Goal: Task Accomplishment & Management: Use online tool/utility

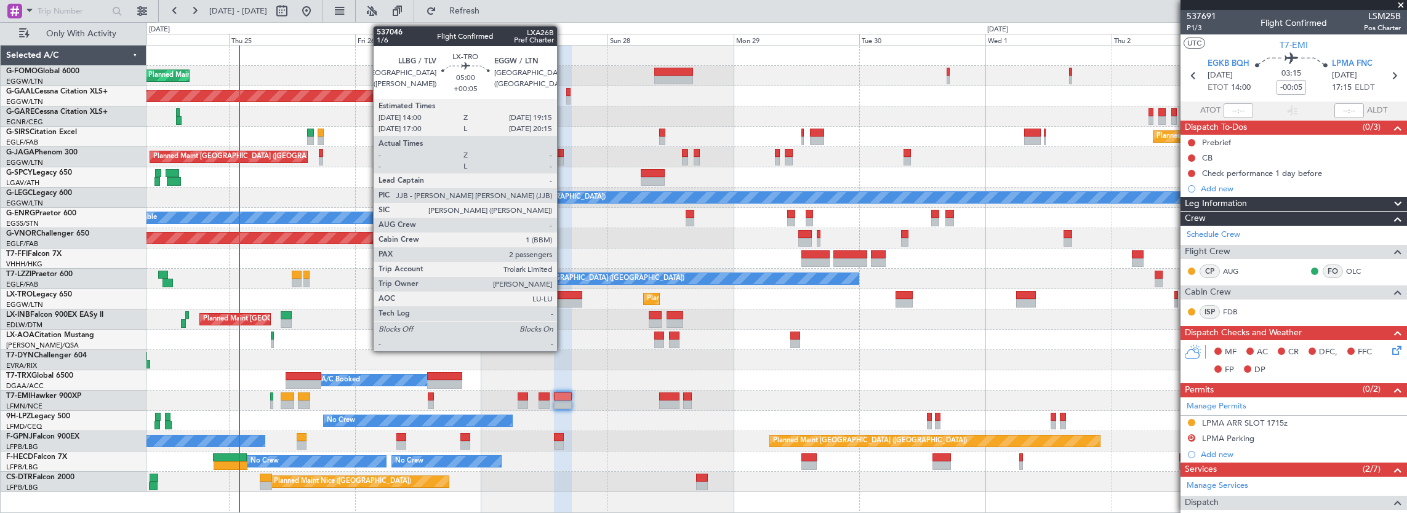
click at [563, 300] on div at bounding box center [568, 303] width 28 height 9
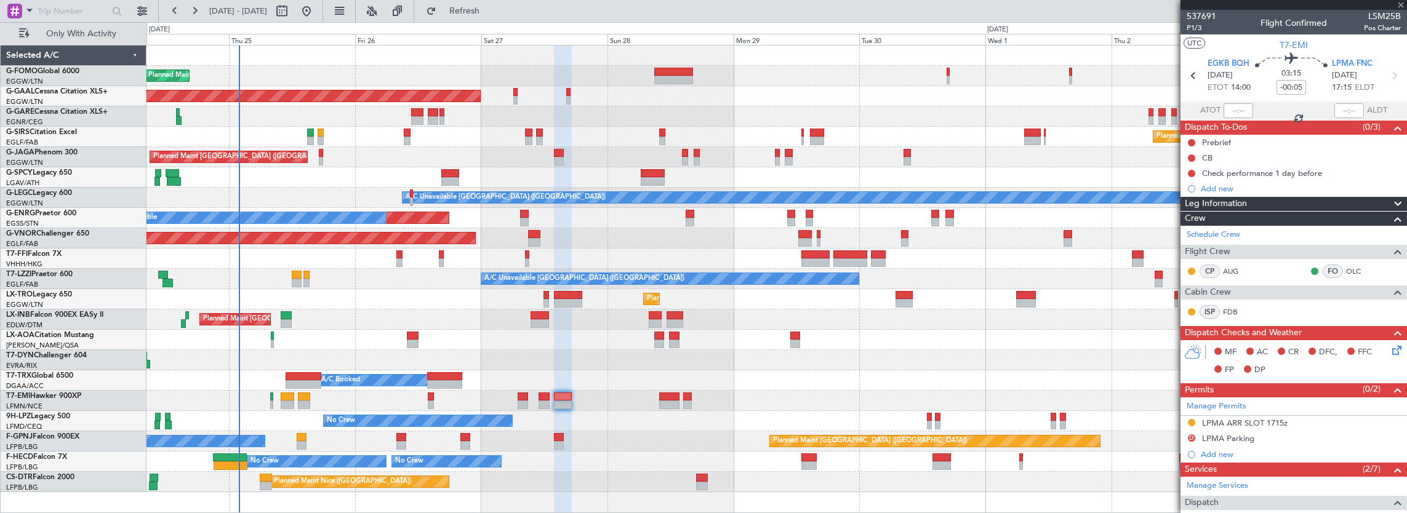
type input "+00:05"
type input "2"
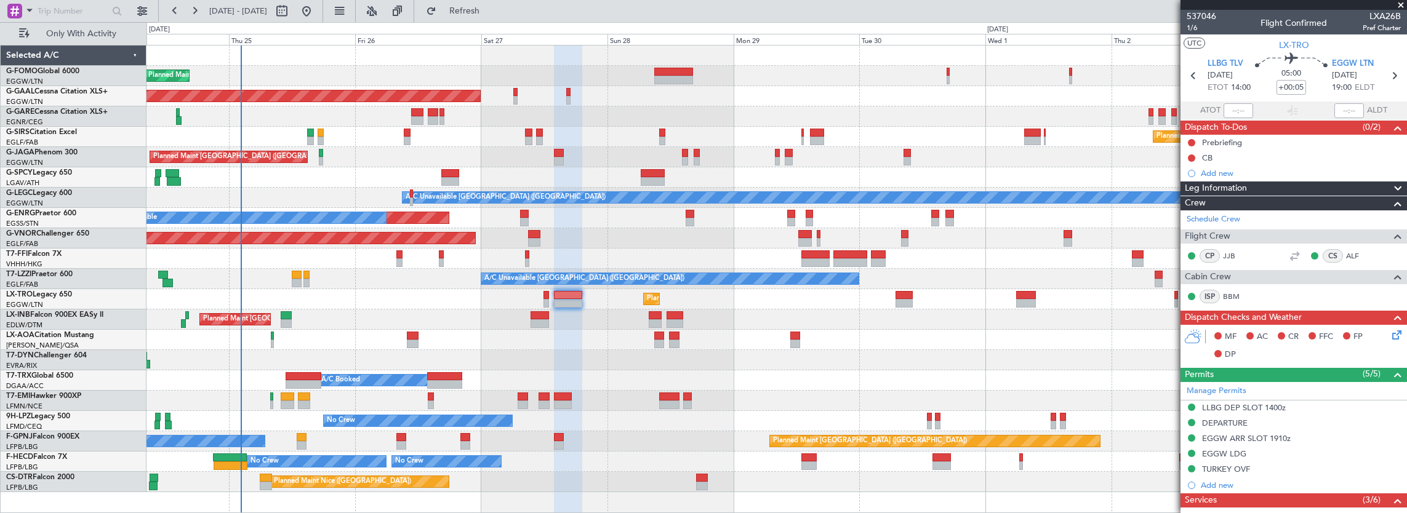
click at [366, 321] on div "Planned Maint [GEOGRAPHIC_DATA] ([GEOGRAPHIC_DATA]) Planned [GEOGRAPHIC_DATA] O…" at bounding box center [776, 269] width 1260 height 447
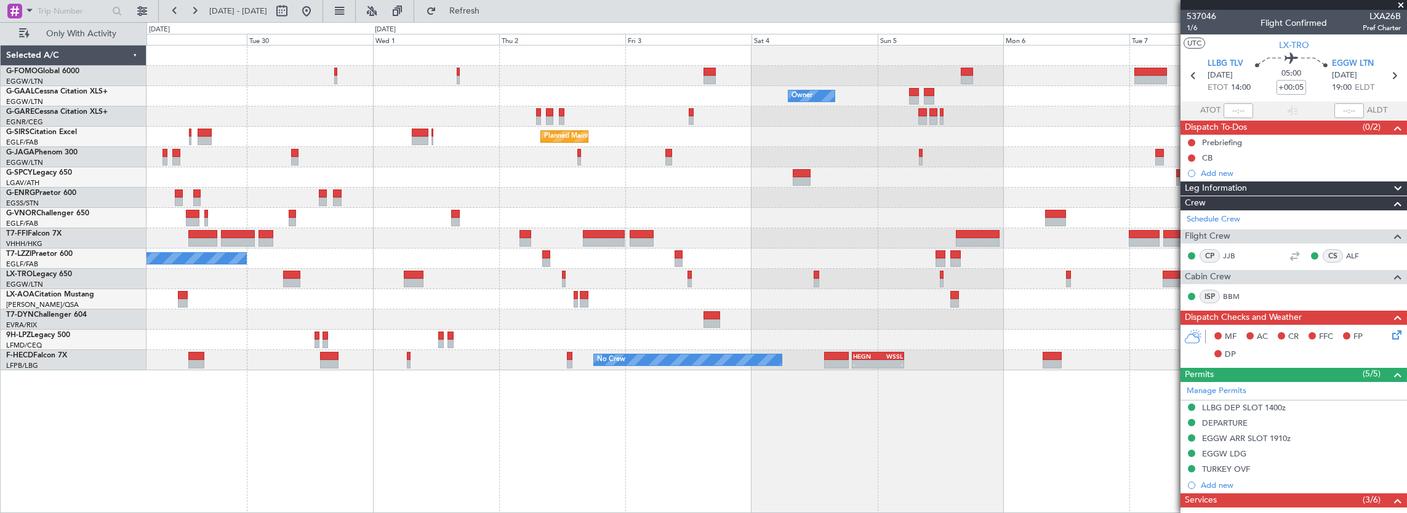
click at [892, 346] on div "No Crew" at bounding box center [776, 340] width 1260 height 20
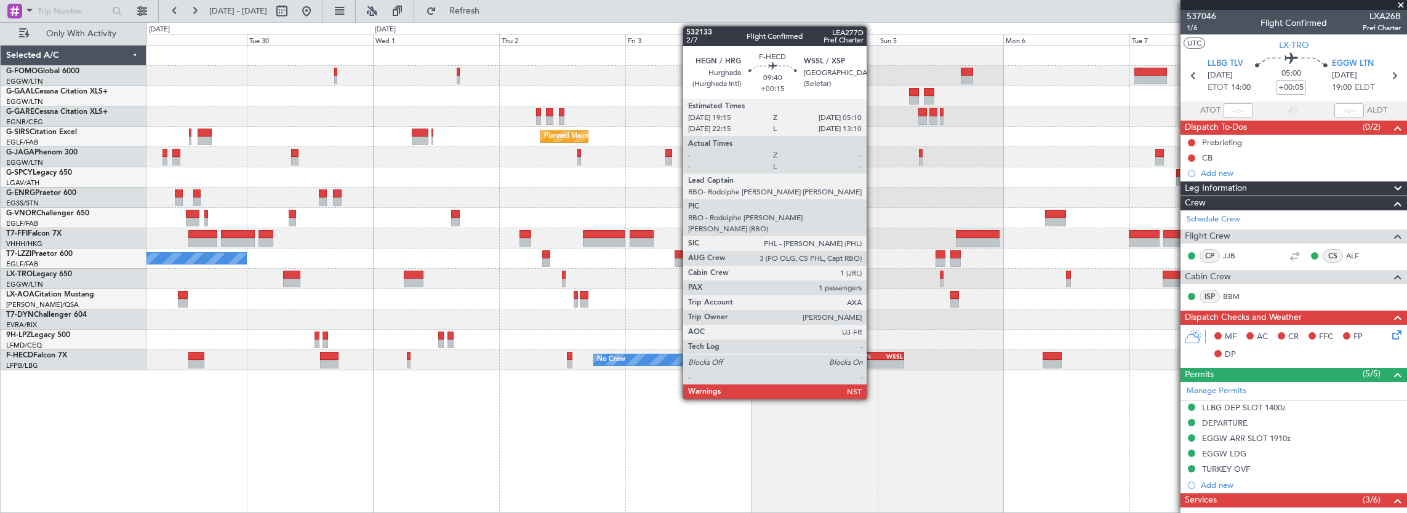
click at [868, 364] on div "-" at bounding box center [865, 364] width 25 height 7
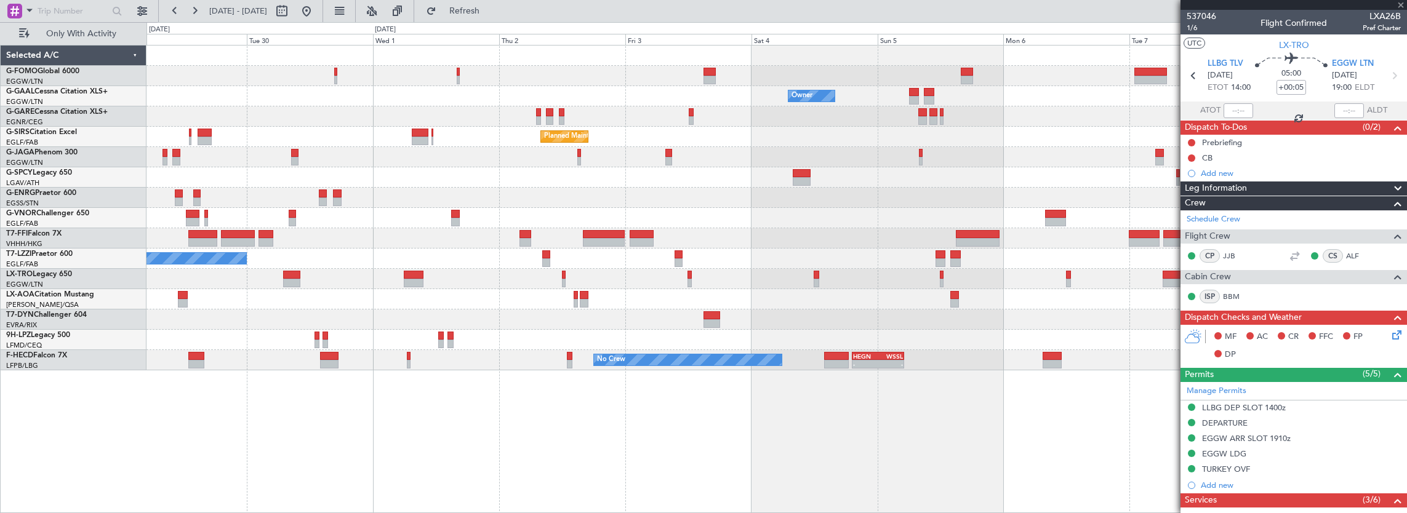
type input "+00:15"
type input "1"
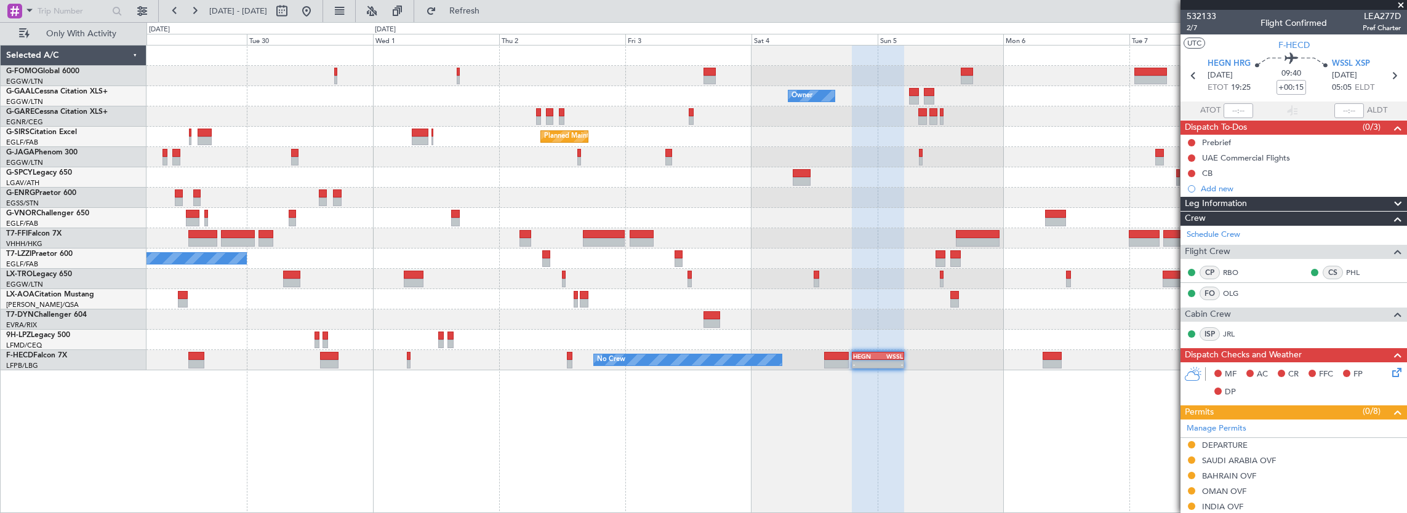
click at [372, 331] on div "No Crew" at bounding box center [776, 340] width 1260 height 20
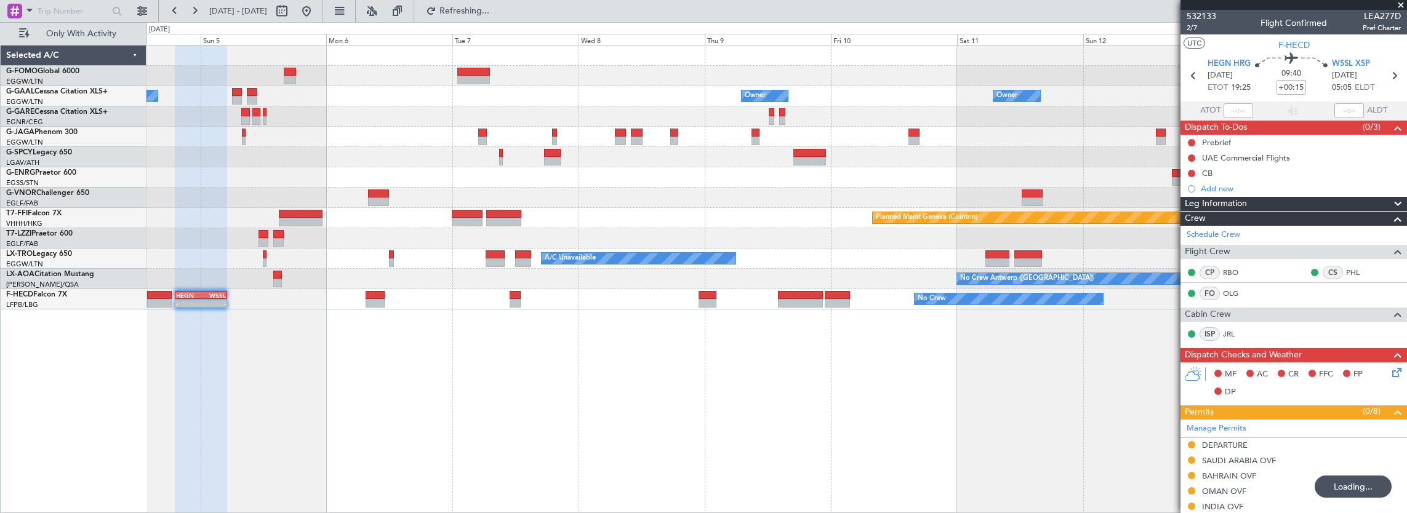
click at [803, 308] on div "- - HEGN 19:15 Z WSSL 05:10 Z No Crew Planned Maint [GEOGRAPHIC_DATA] ([GEOGRAP…" at bounding box center [776, 299] width 1260 height 20
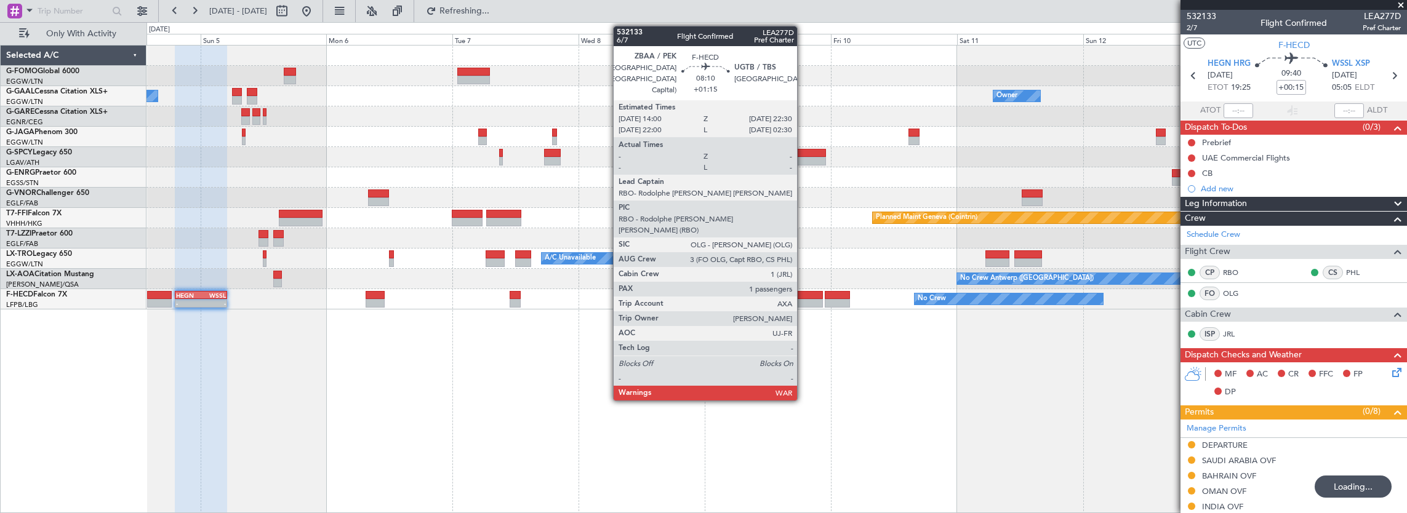
click at [803, 300] on div at bounding box center [800, 303] width 45 height 9
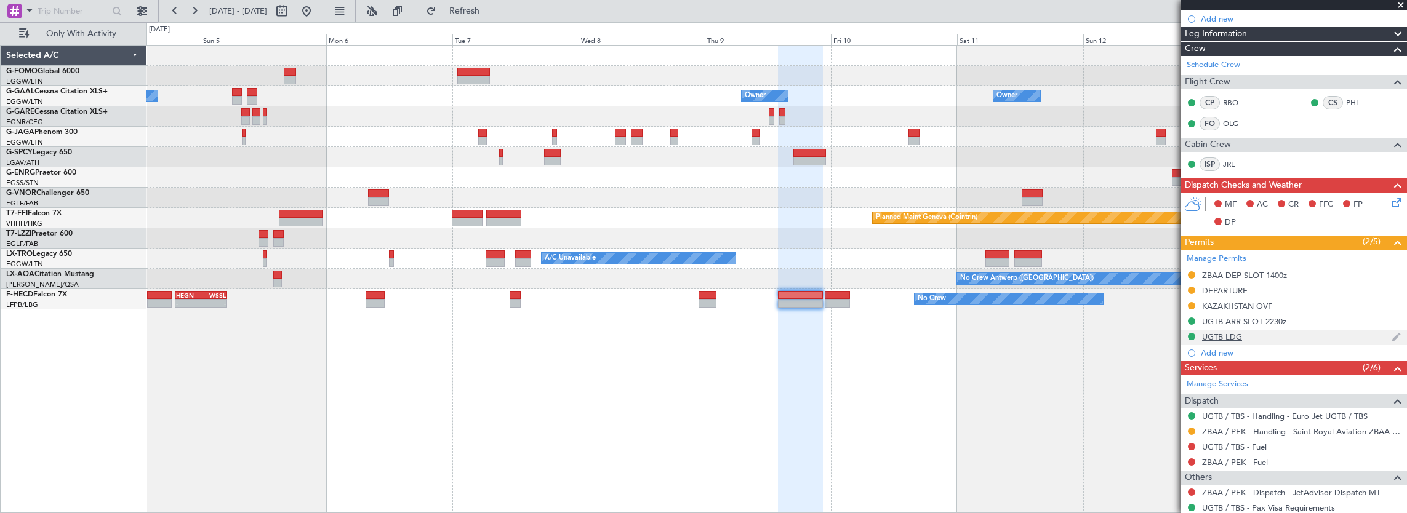
scroll to position [231, 0]
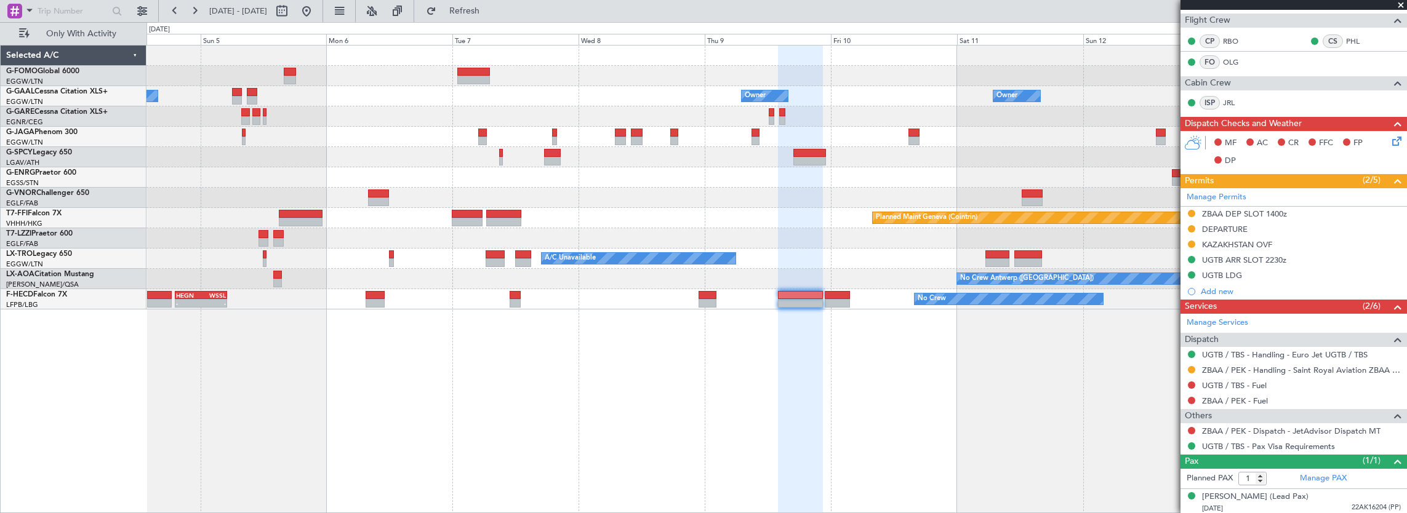
click at [892, 225] on div "Owner Owner Owner Owner Owner No Crew Planned Maint Geneva ([GEOGRAPHIC_DATA]) …" at bounding box center [776, 178] width 1260 height 264
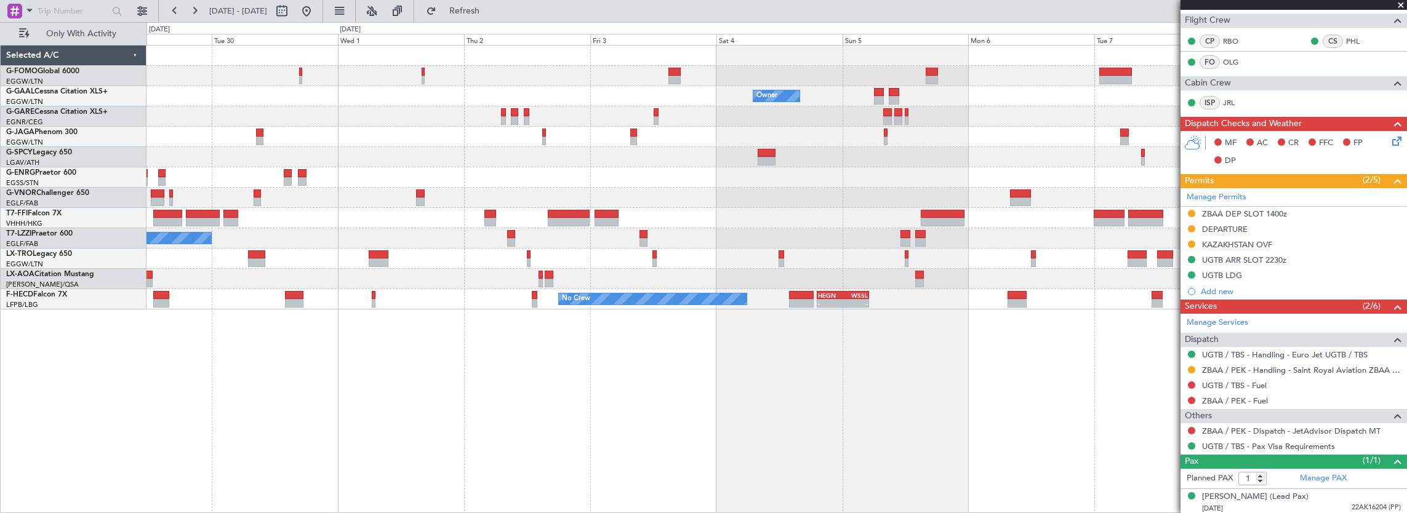
click at [948, 246] on div "Owner Owner Owner Planned [GEOGRAPHIC_DATA] Planned Maint Geneva ([GEOGRAPHIC_D…" at bounding box center [776, 178] width 1260 height 264
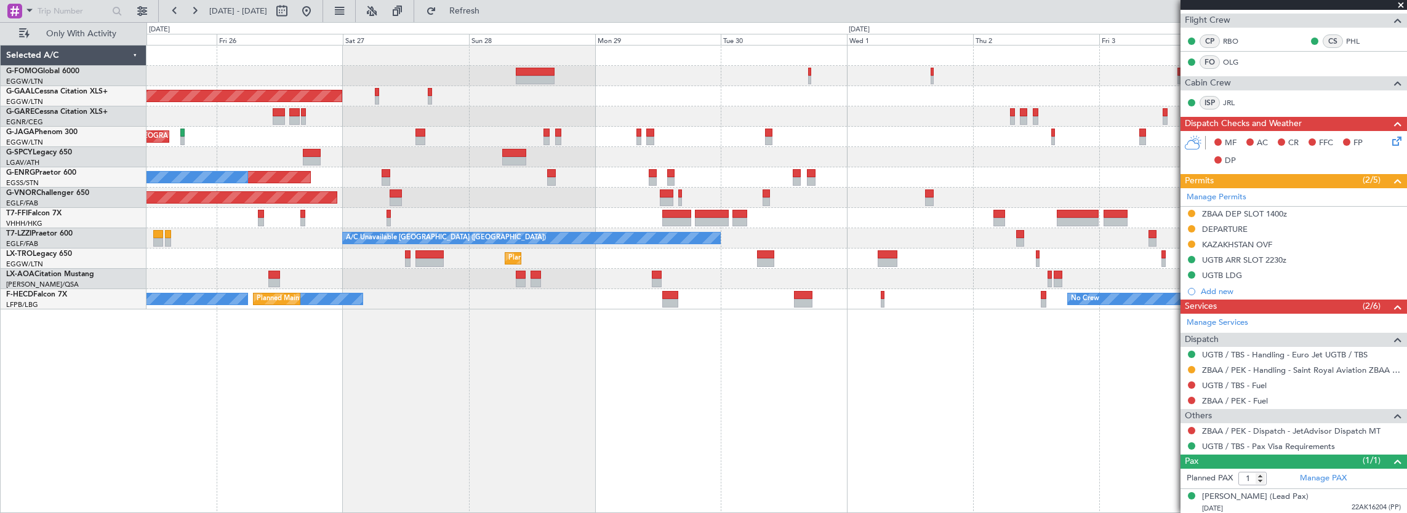
click at [703, 310] on div "Planned Maint [GEOGRAPHIC_DATA] ([GEOGRAPHIC_DATA]) Owner Planned [GEOGRAPHIC_D…" at bounding box center [776, 279] width 1261 height 469
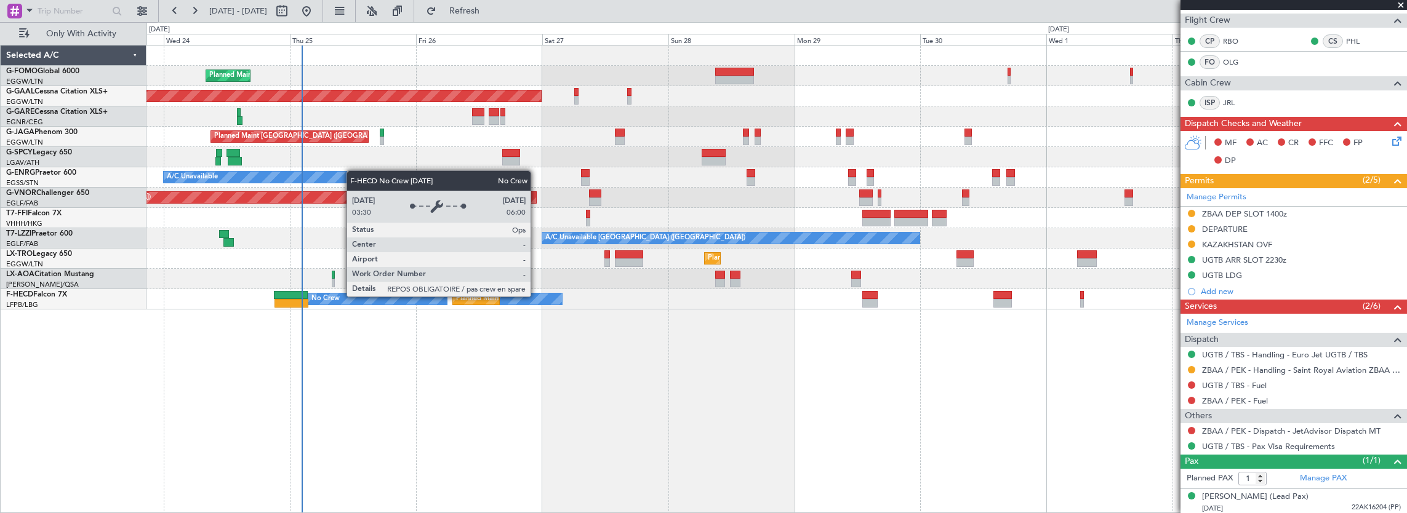
click at [316, 294] on div "No Crew" at bounding box center [377, 299] width 138 height 11
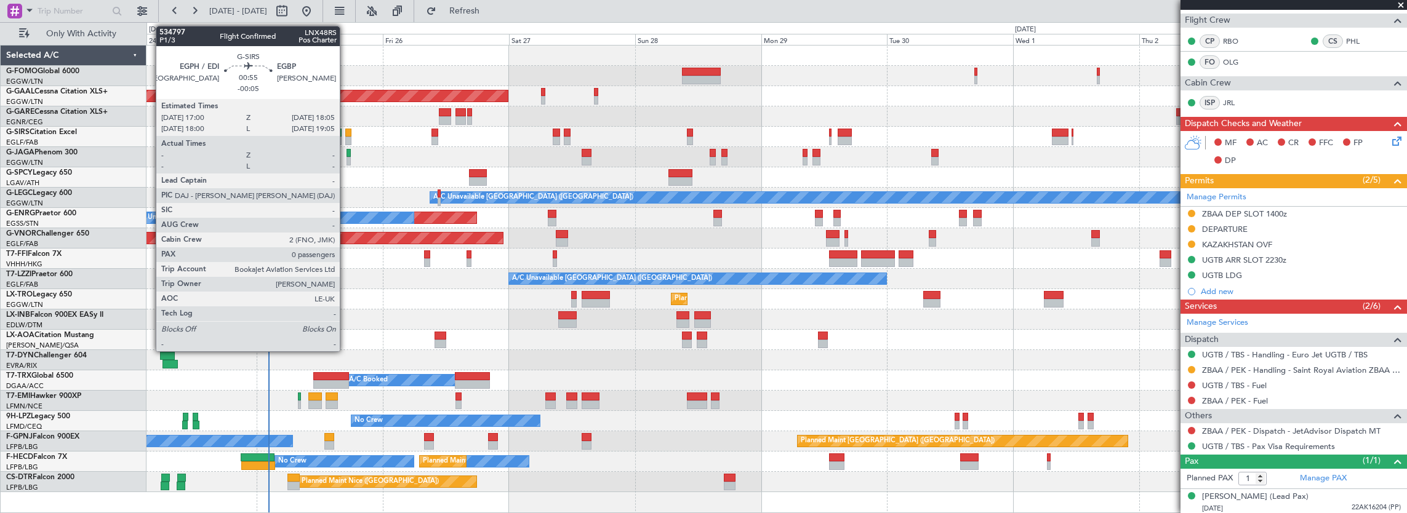
click at [347, 138] on div at bounding box center [348, 141] width 6 height 9
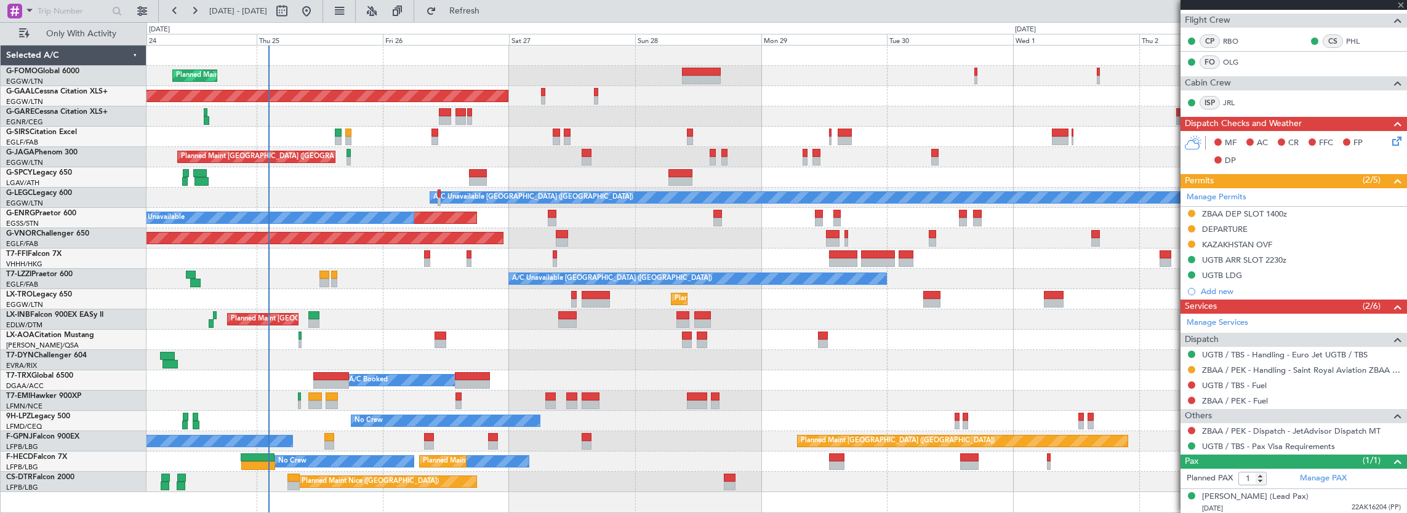
type input "-00:05"
type input "0"
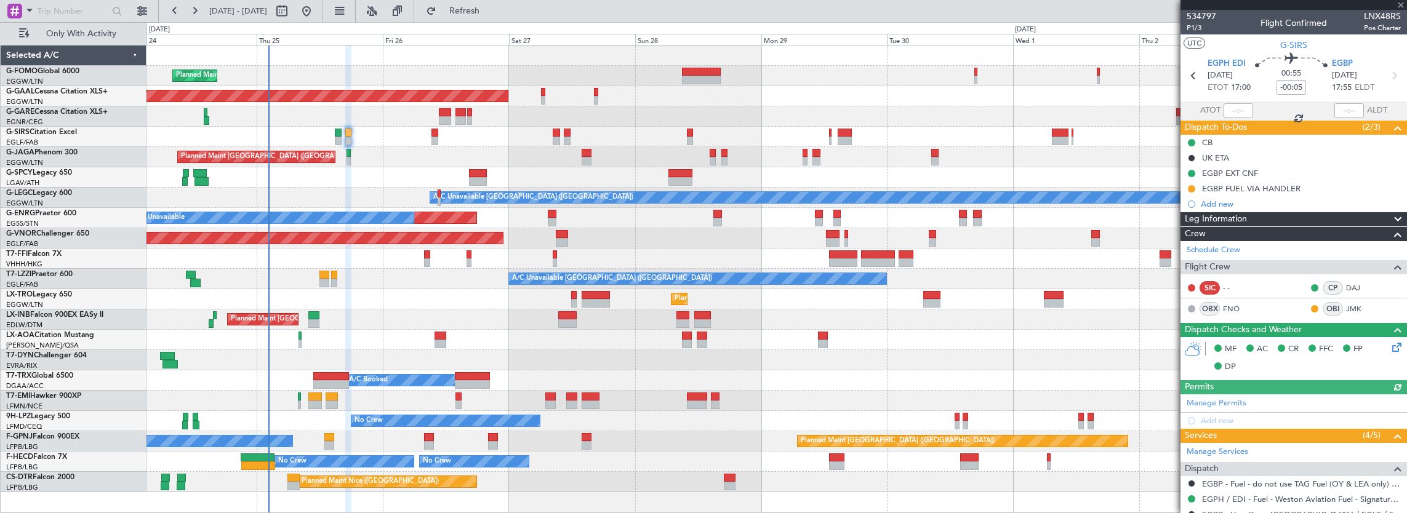
scroll to position [193, 0]
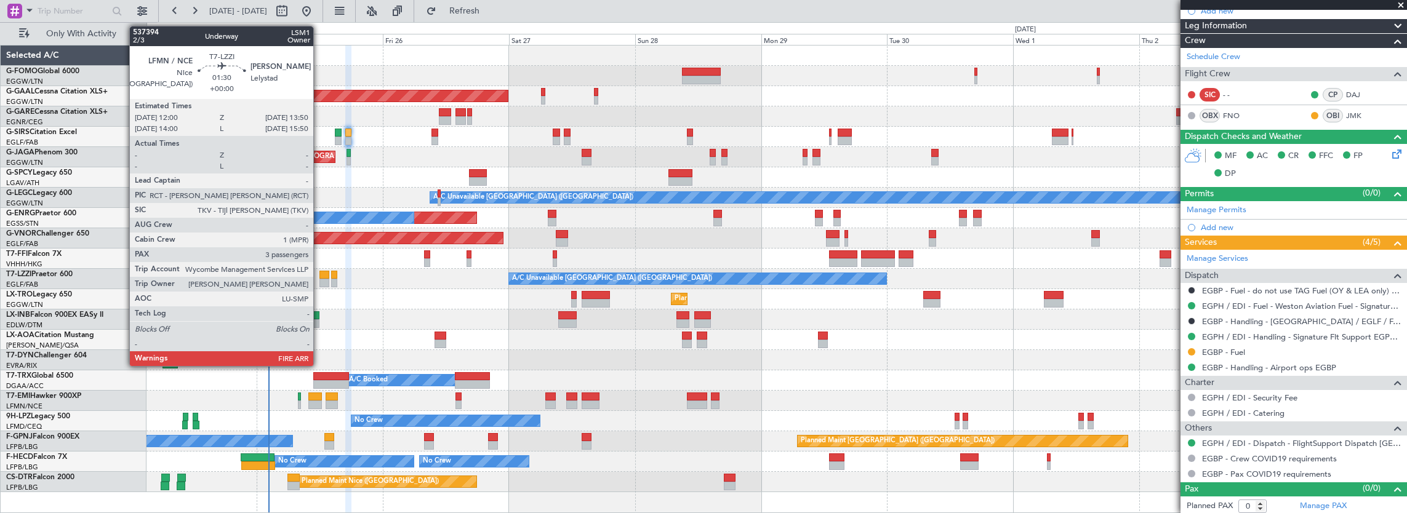
click at [319, 282] on div at bounding box center [324, 283] width 10 height 9
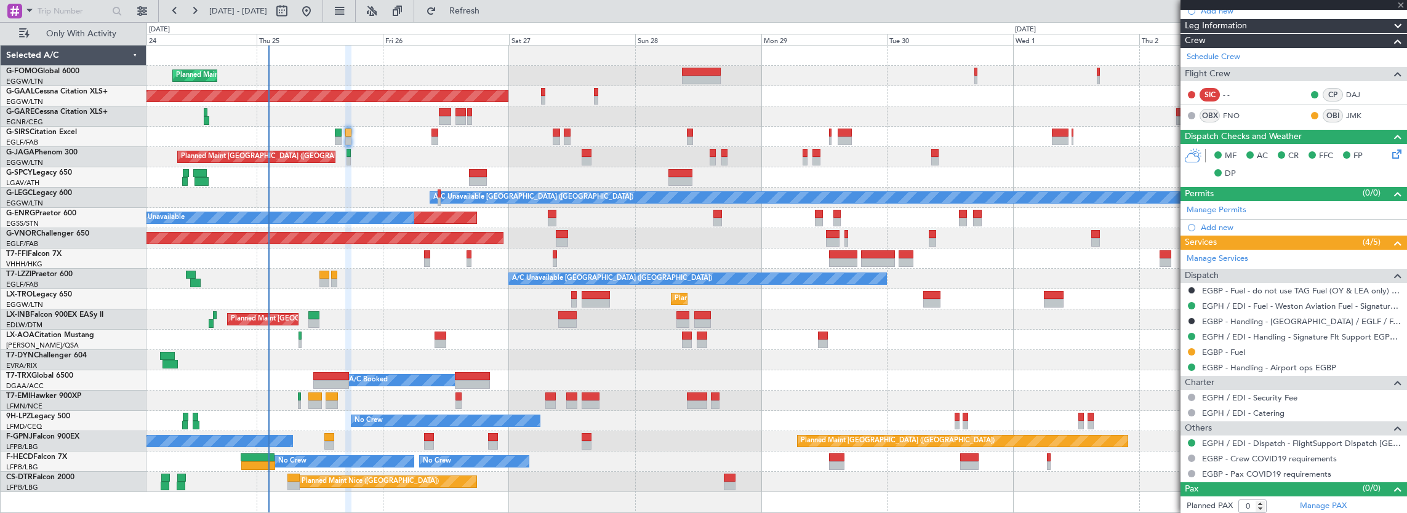
type input "3"
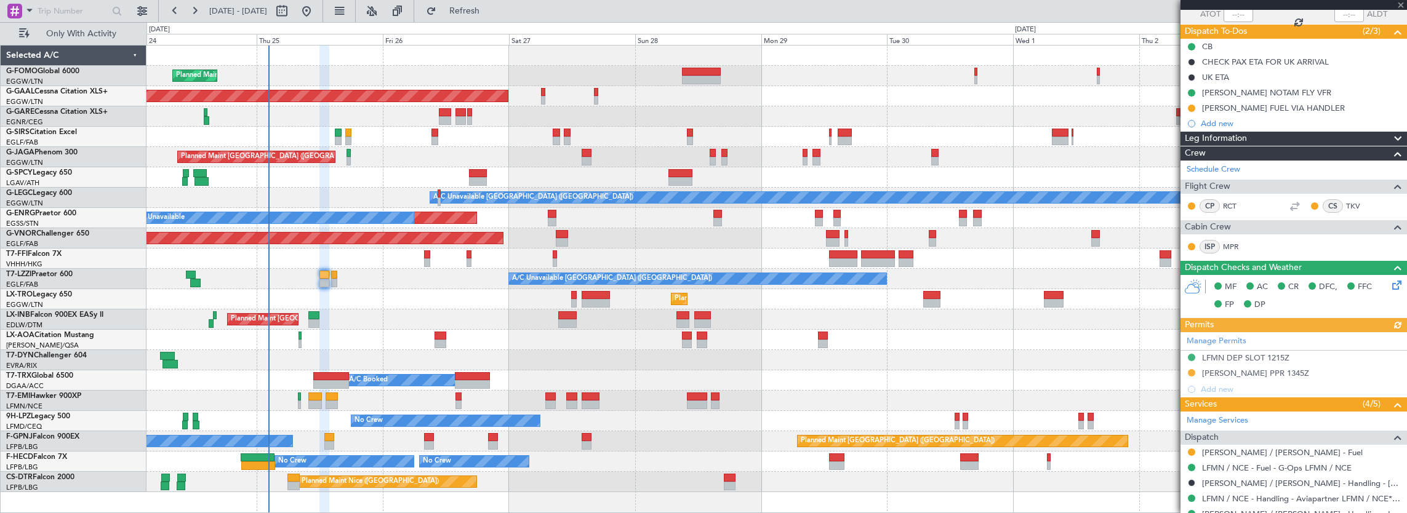
scroll to position [185, 0]
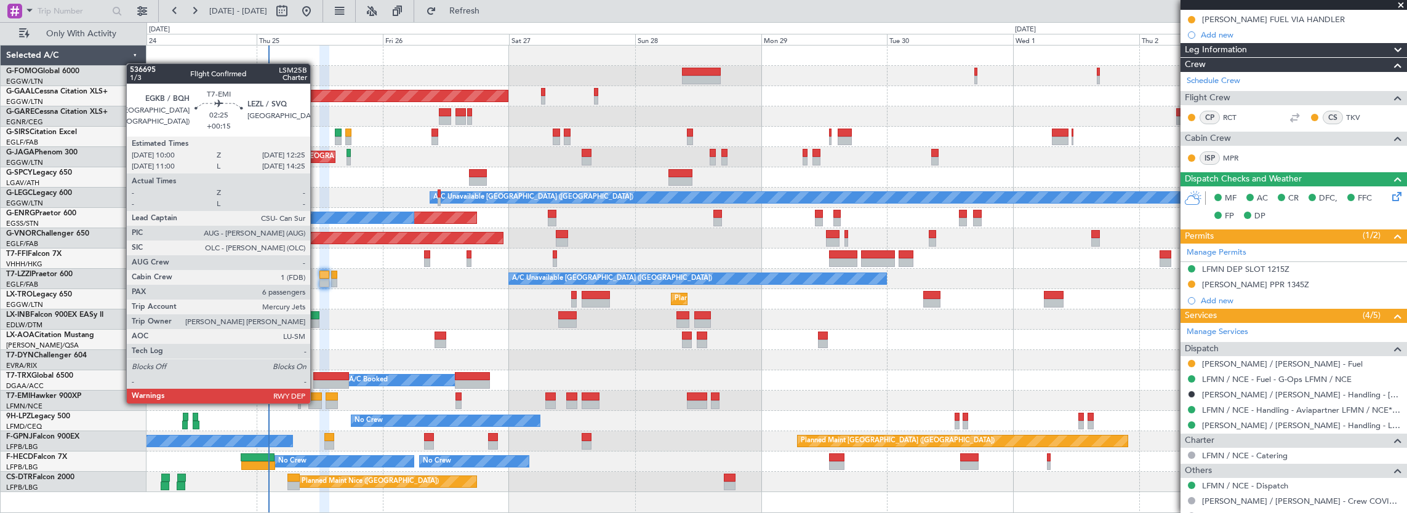
click at [316, 401] on div at bounding box center [314, 405] width 13 height 9
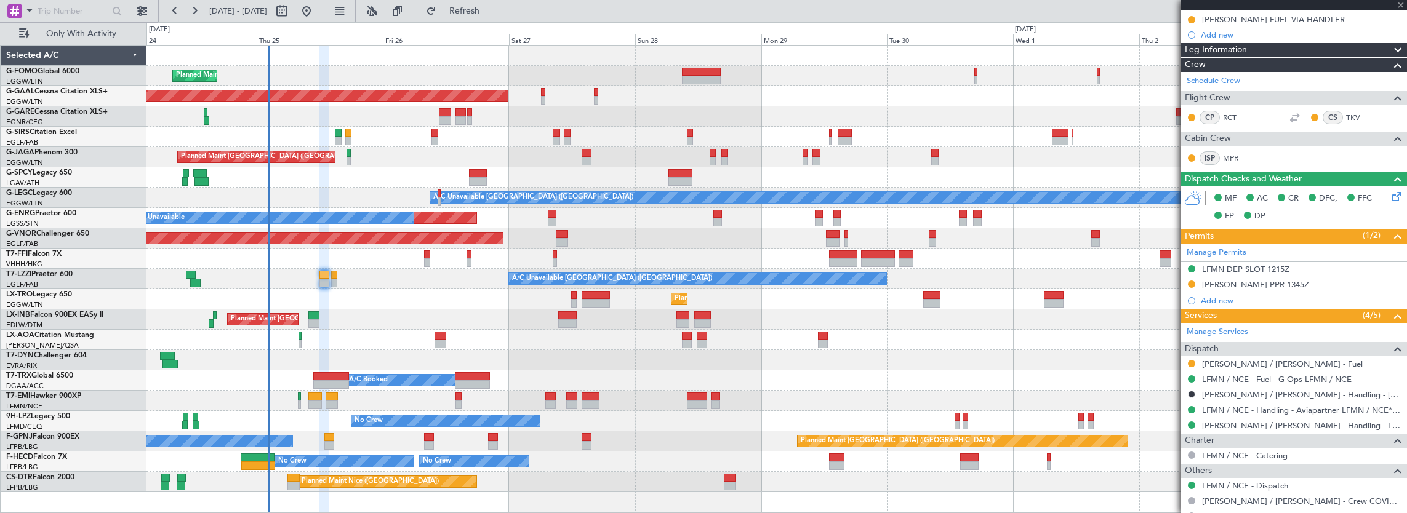
type input "+00:15"
type input "6"
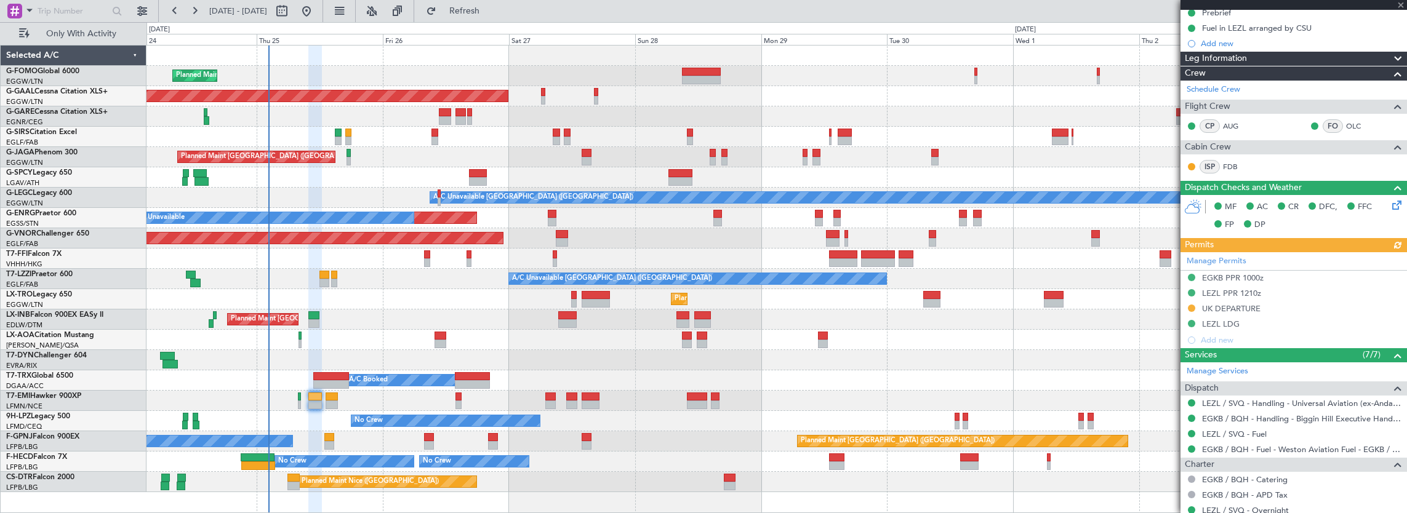
scroll to position [246, 0]
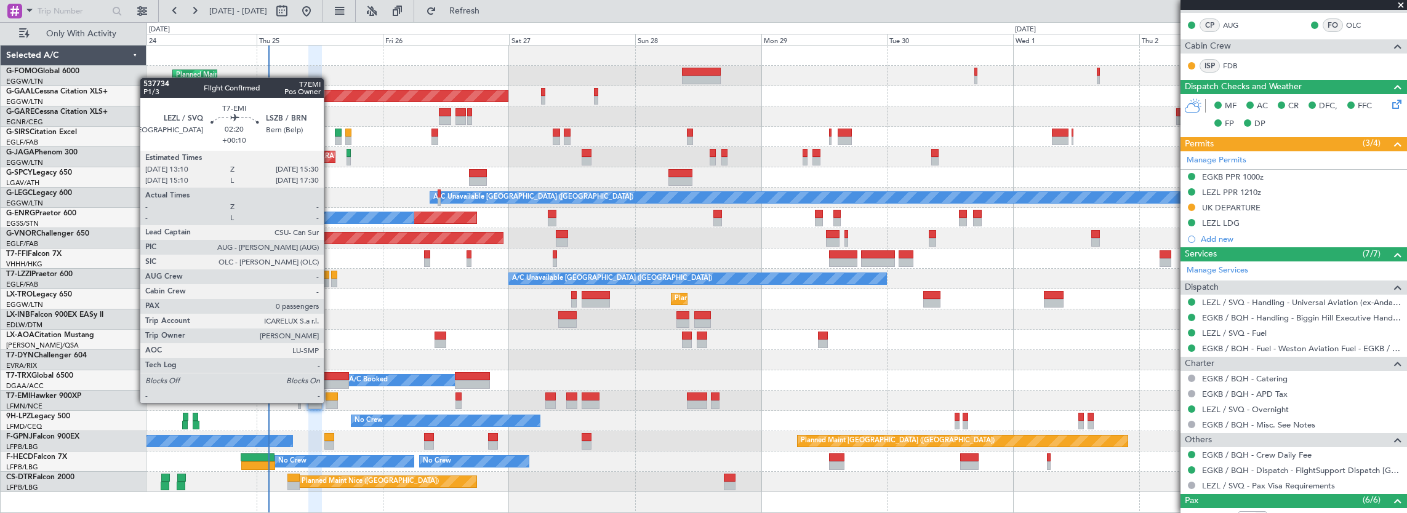
click at [330, 402] on div at bounding box center [332, 405] width 12 height 9
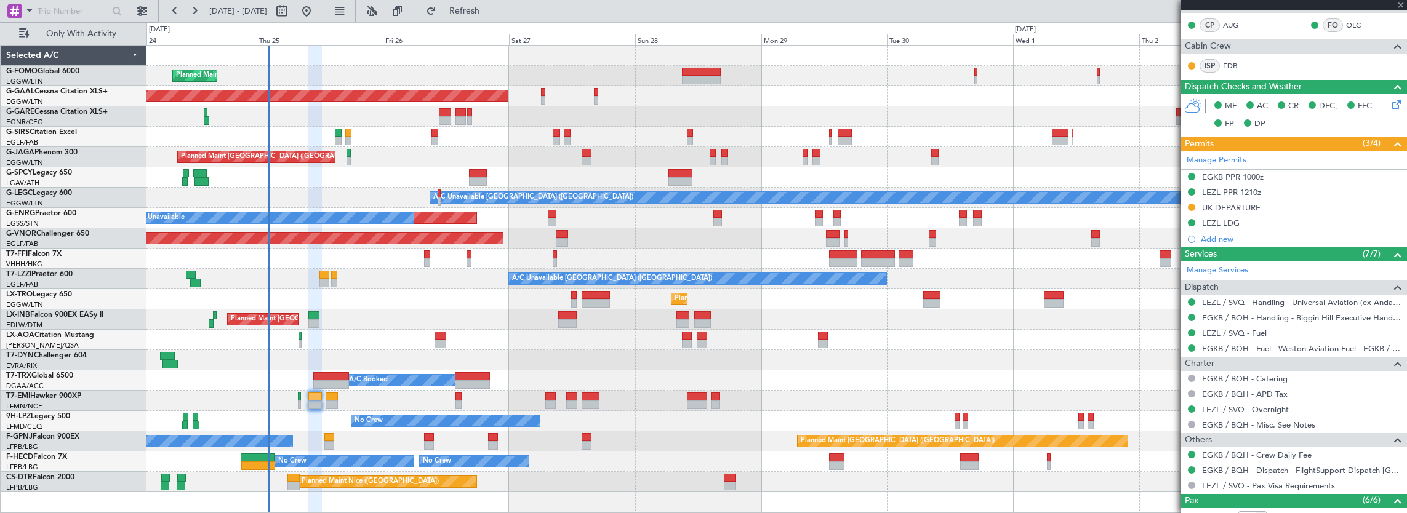
type input "+00:10"
type input "0"
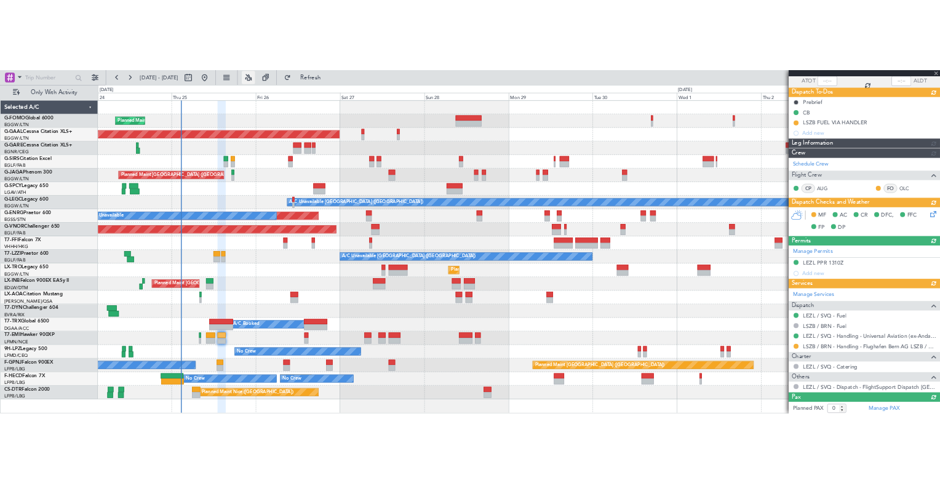
scroll to position [94, 0]
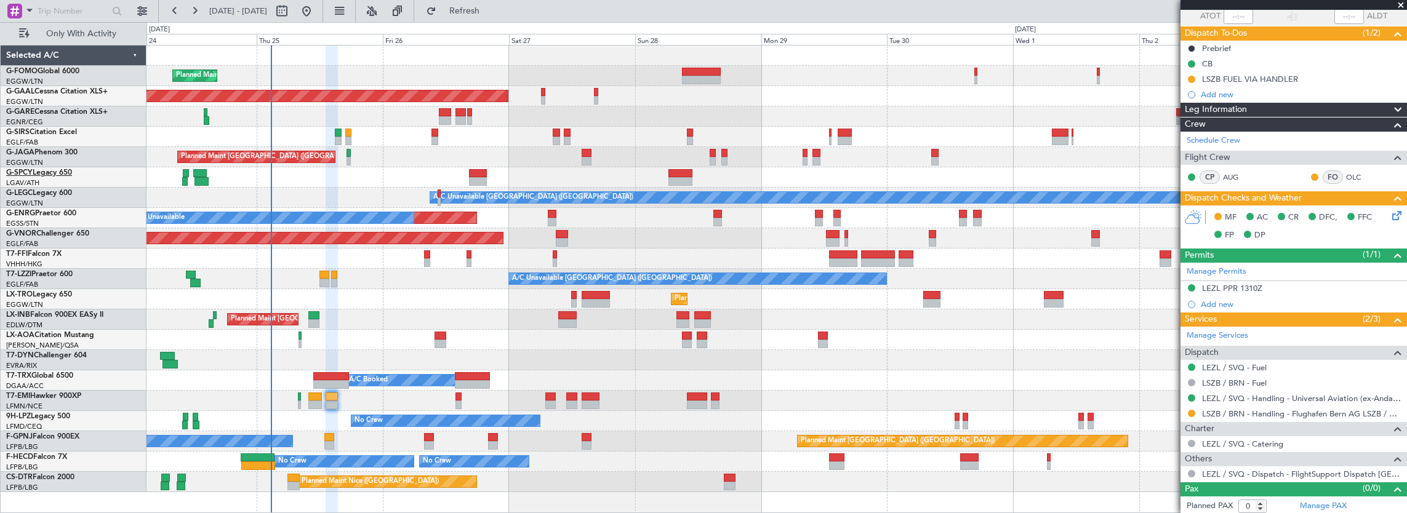
click at [54, 169] on link "G-SPCY Legacy 650" at bounding box center [39, 172] width 66 height 7
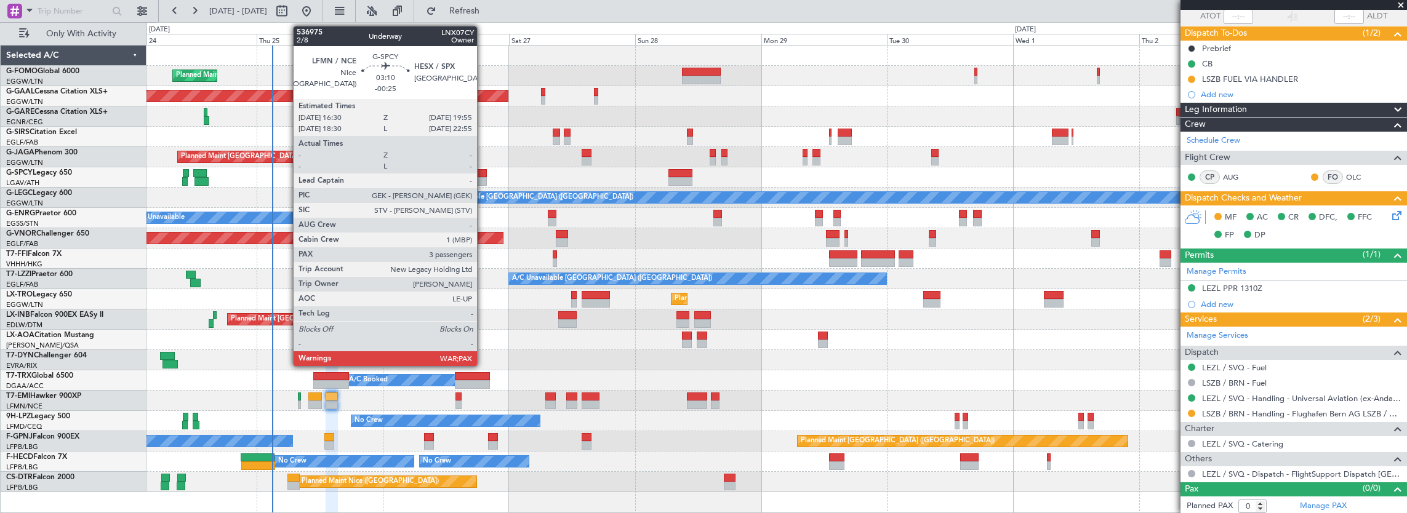
click at [483, 175] on div at bounding box center [478, 173] width 18 height 9
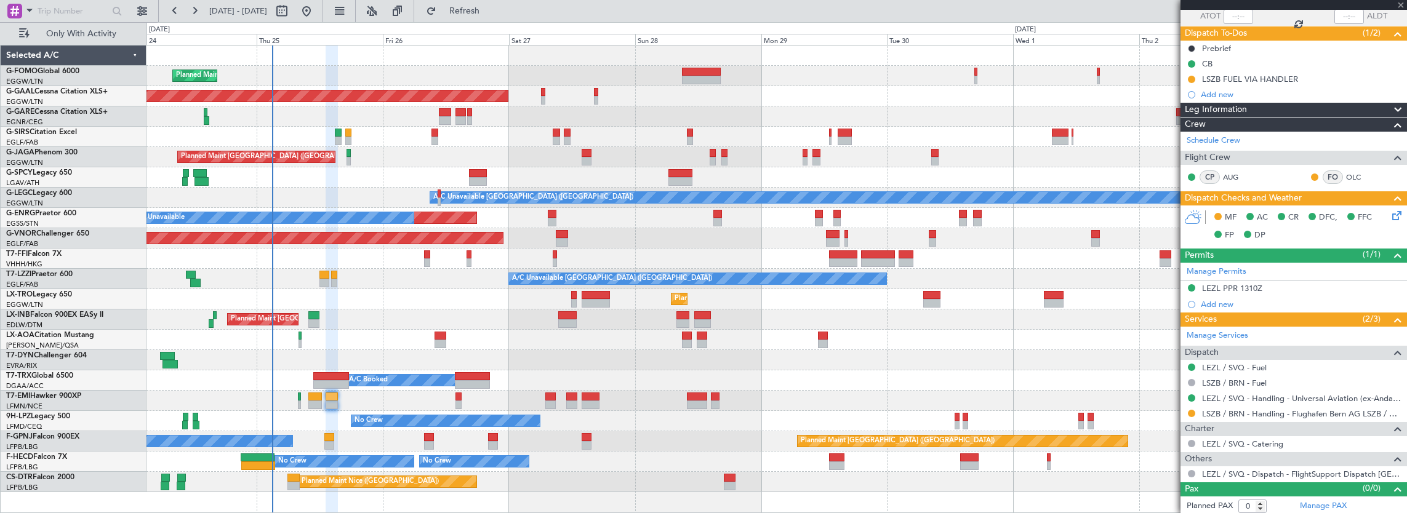
type input "-00:25"
type input "3"
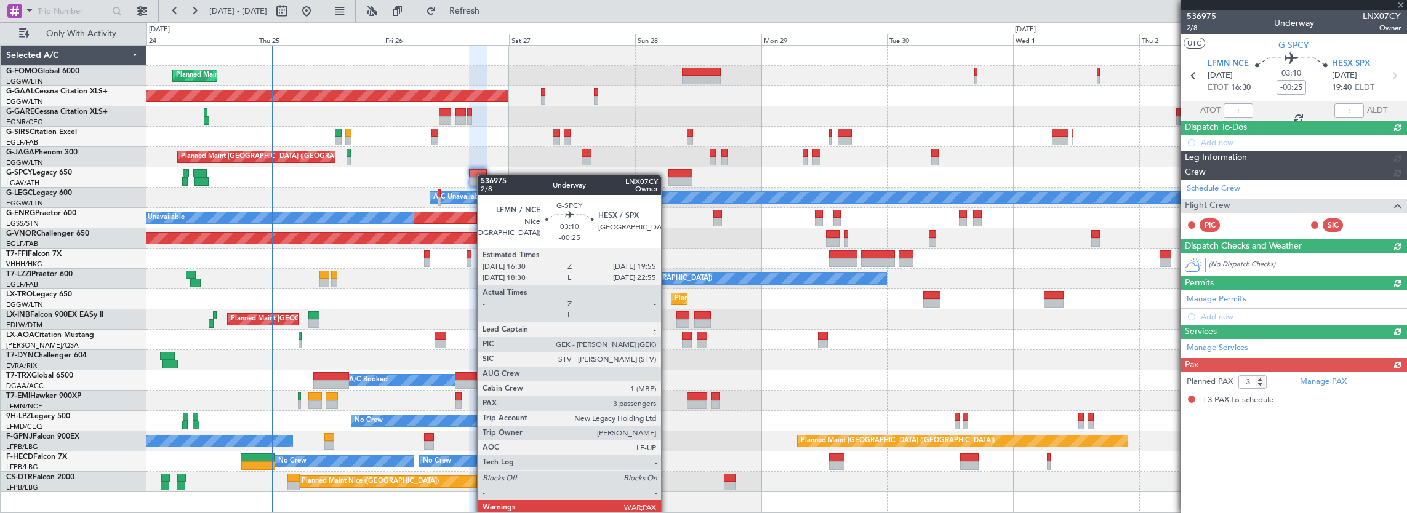
scroll to position [0, 0]
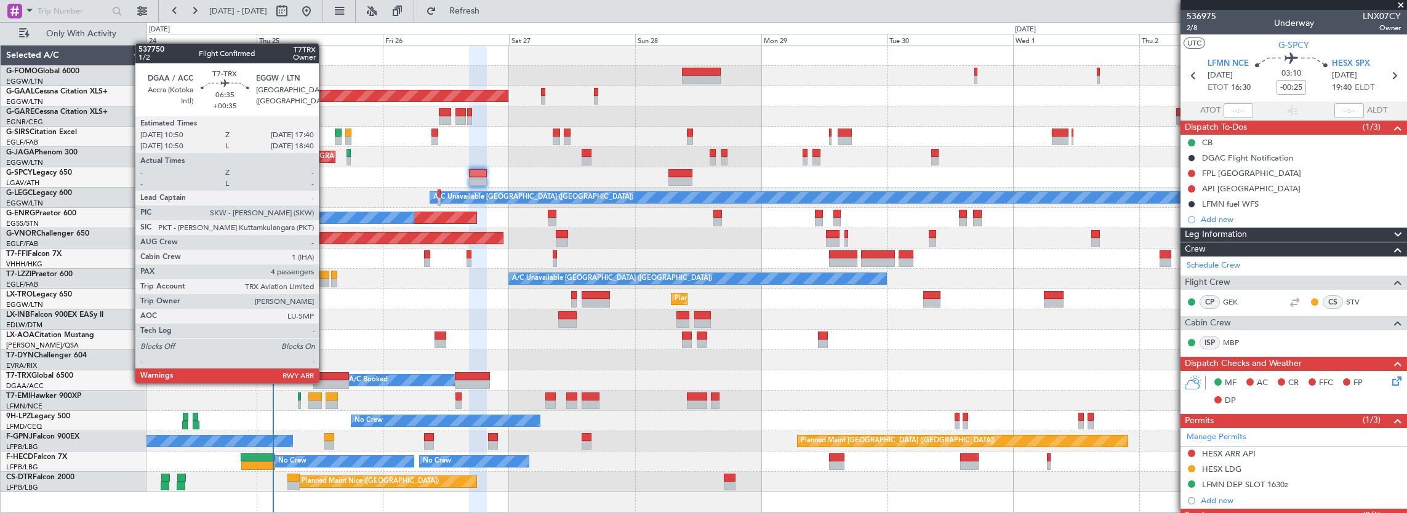
click at [325, 382] on div at bounding box center [331, 384] width 36 height 9
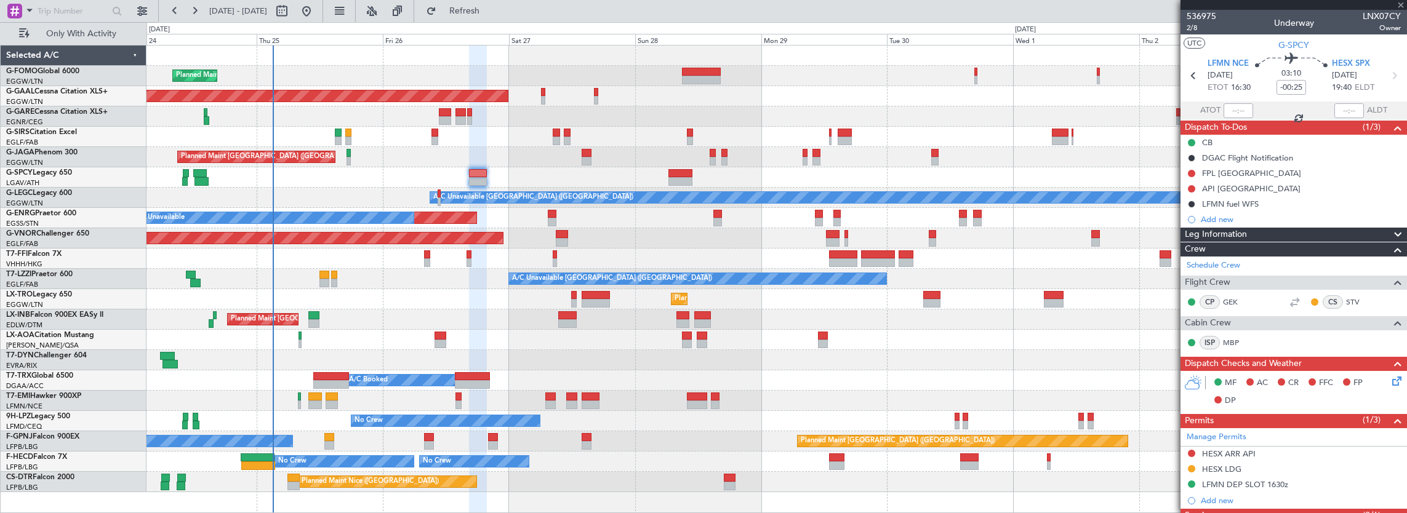
type input "+00:35"
type input "4"
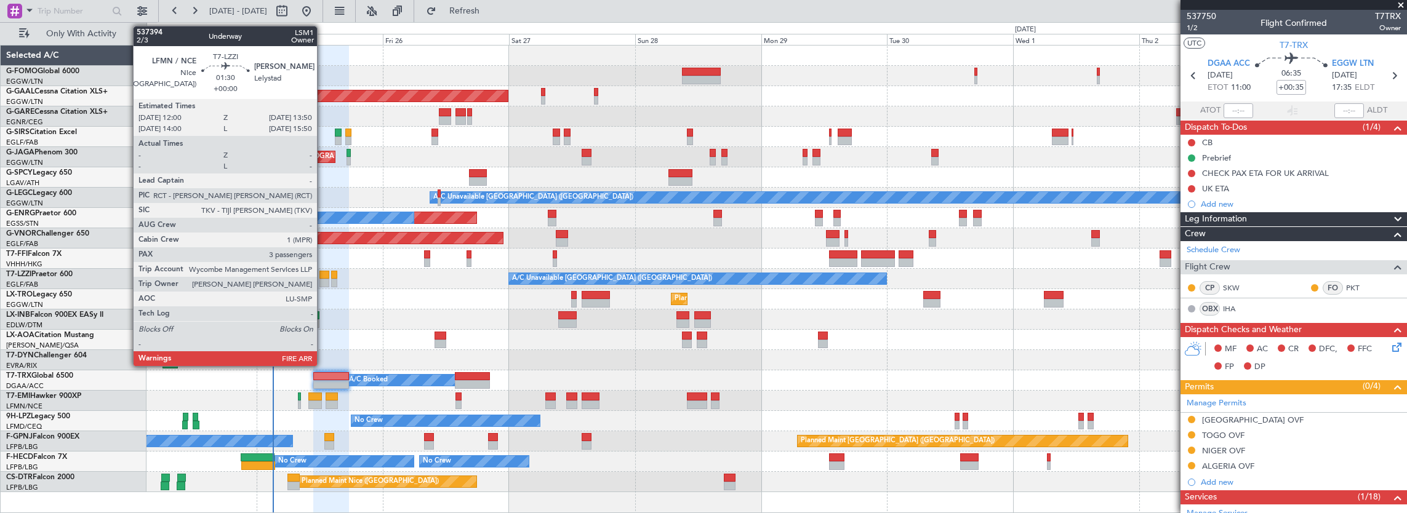
click at [323, 276] on div at bounding box center [324, 275] width 10 height 9
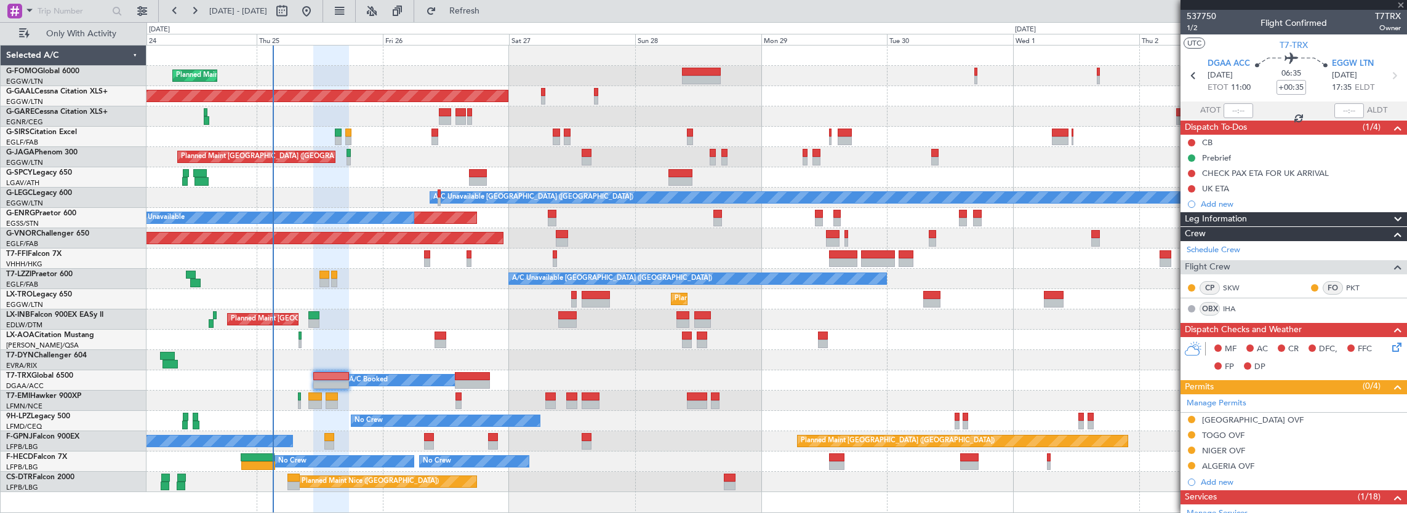
type input "3"
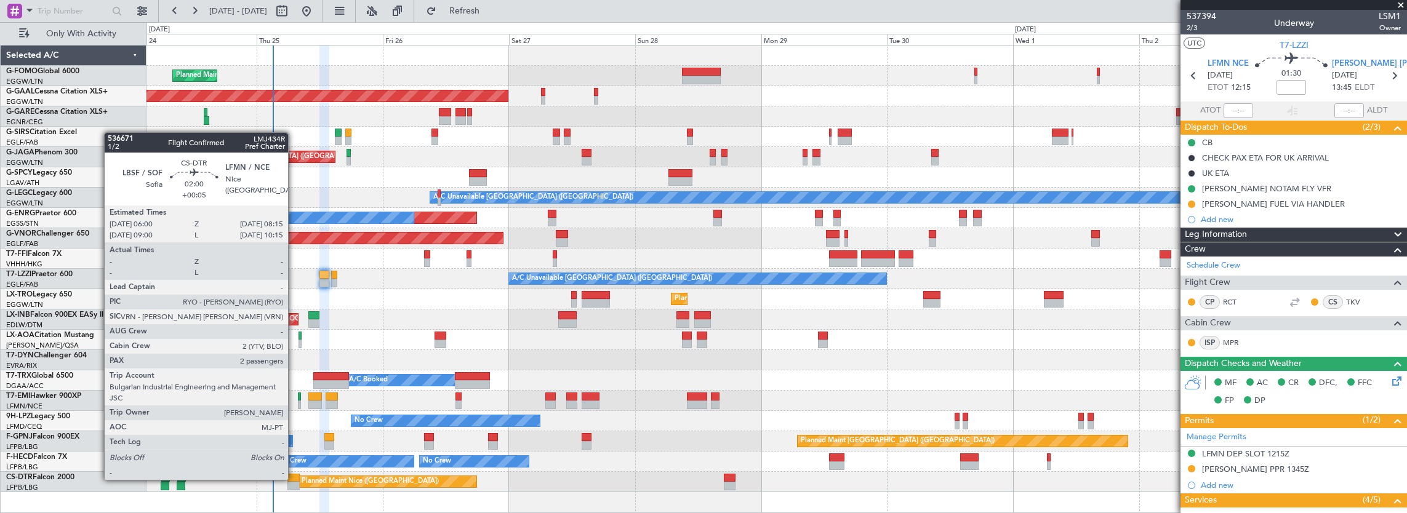
click at [294, 479] on div at bounding box center [293, 478] width 12 height 9
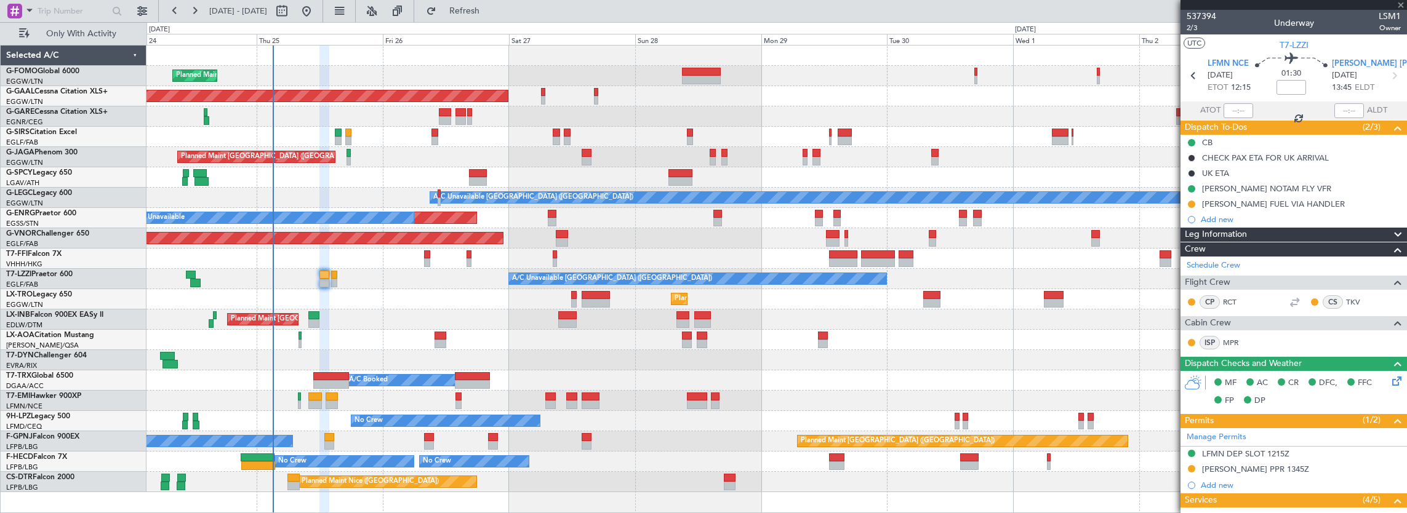
type input "+00:05"
type input "2"
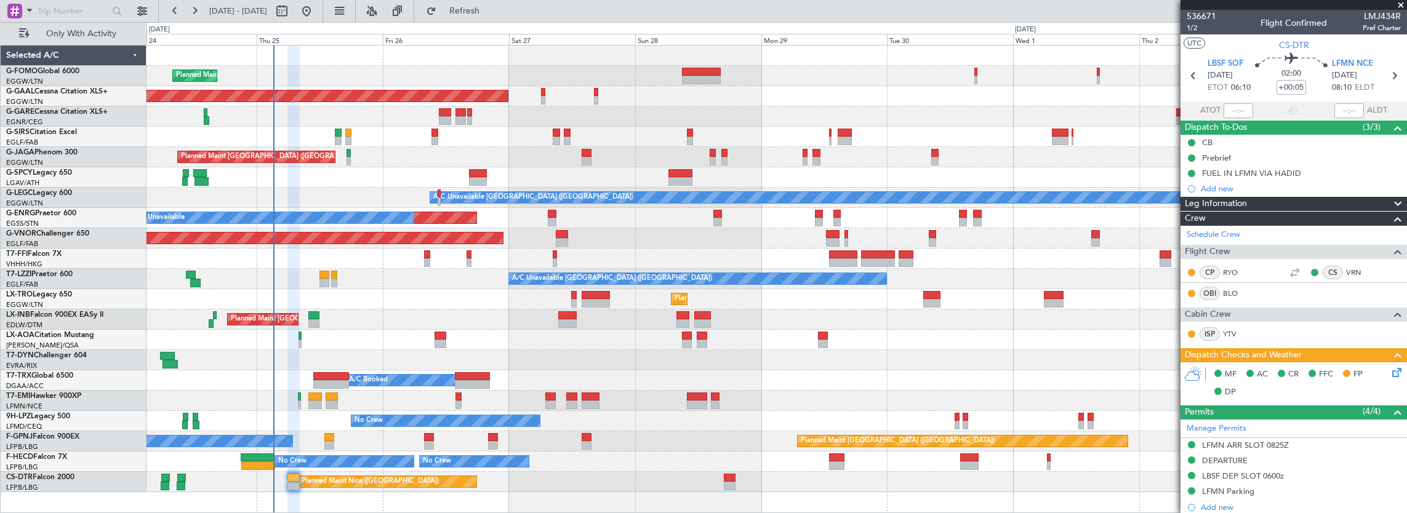
click at [1390, 372] on icon at bounding box center [1395, 371] width 10 height 10
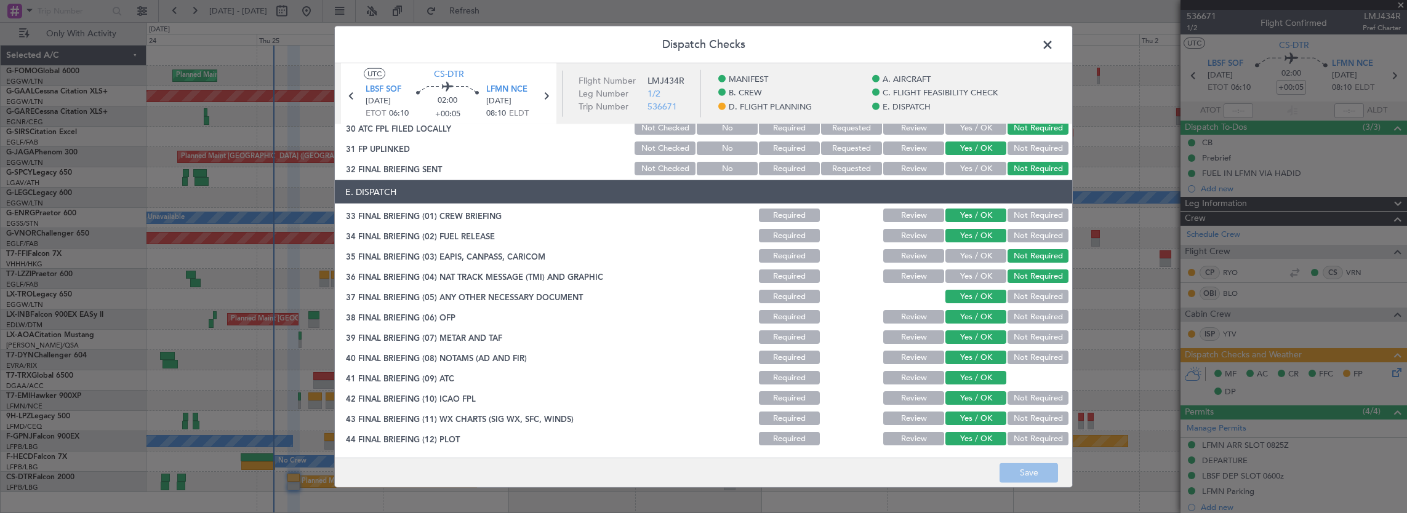
scroll to position [602, 0]
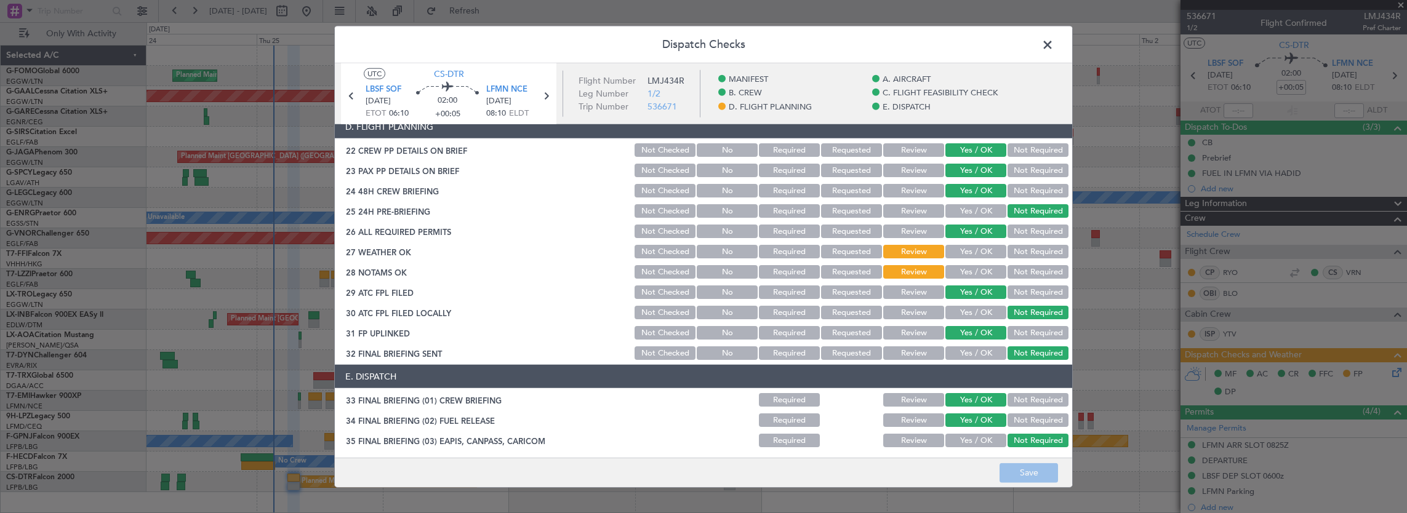
click at [973, 252] on button "Yes / OK" at bounding box center [975, 252] width 61 height 14
click at [970, 278] on div "Yes / OK" at bounding box center [974, 271] width 62 height 17
click at [975, 268] on button "Yes / OK" at bounding box center [975, 272] width 61 height 14
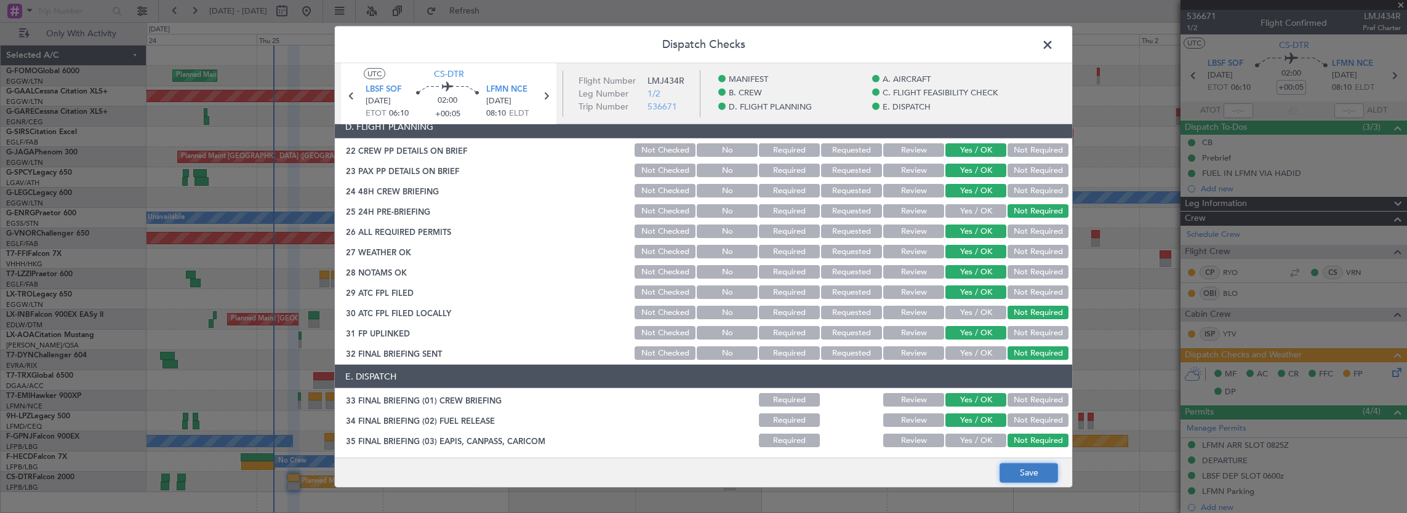
click at [1025, 471] on button "Save" at bounding box center [1028, 473] width 58 height 20
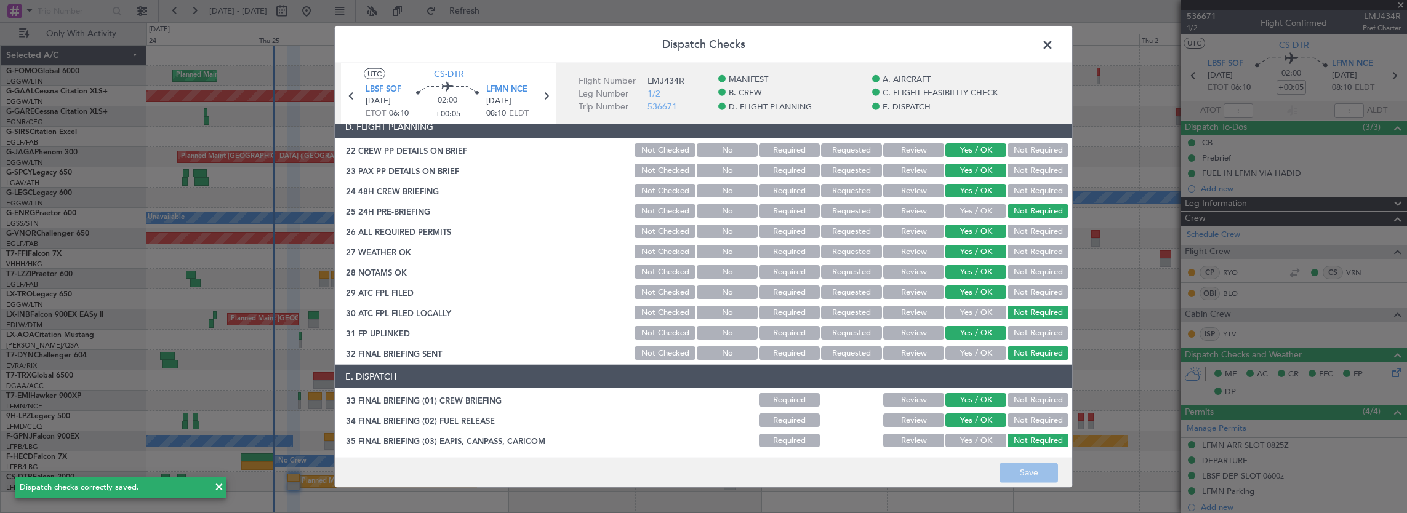
click at [1054, 38] on span at bounding box center [1054, 48] width 0 height 25
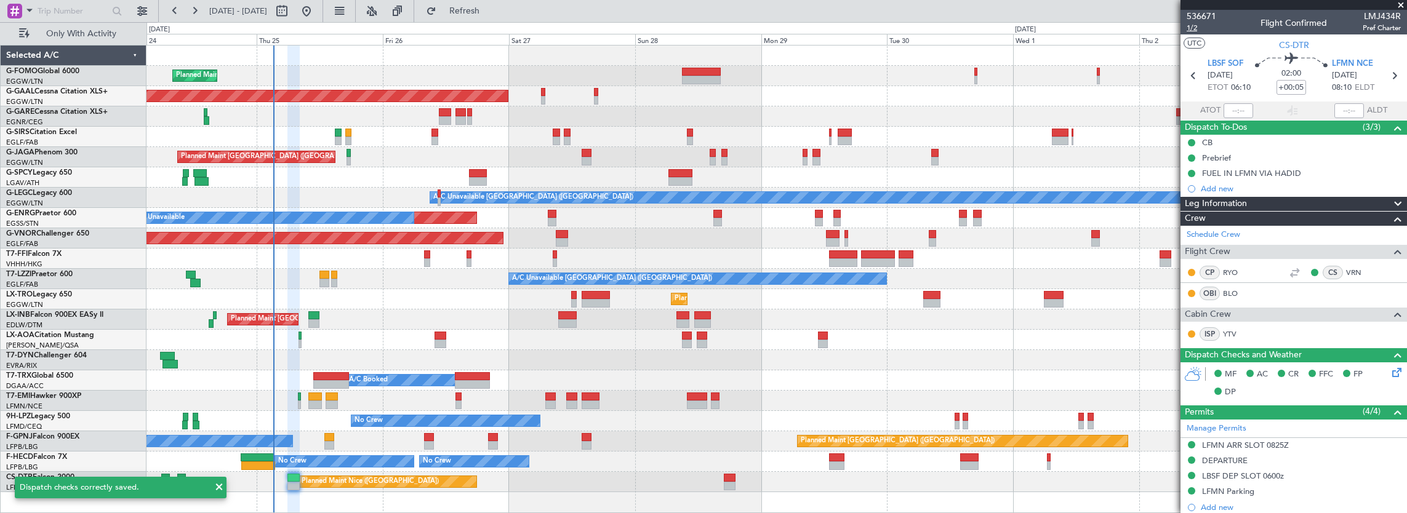
click at [1196, 28] on span "1/2" at bounding box center [1201, 28] width 30 height 10
